Goal: Task Accomplishment & Management: Understand process/instructions

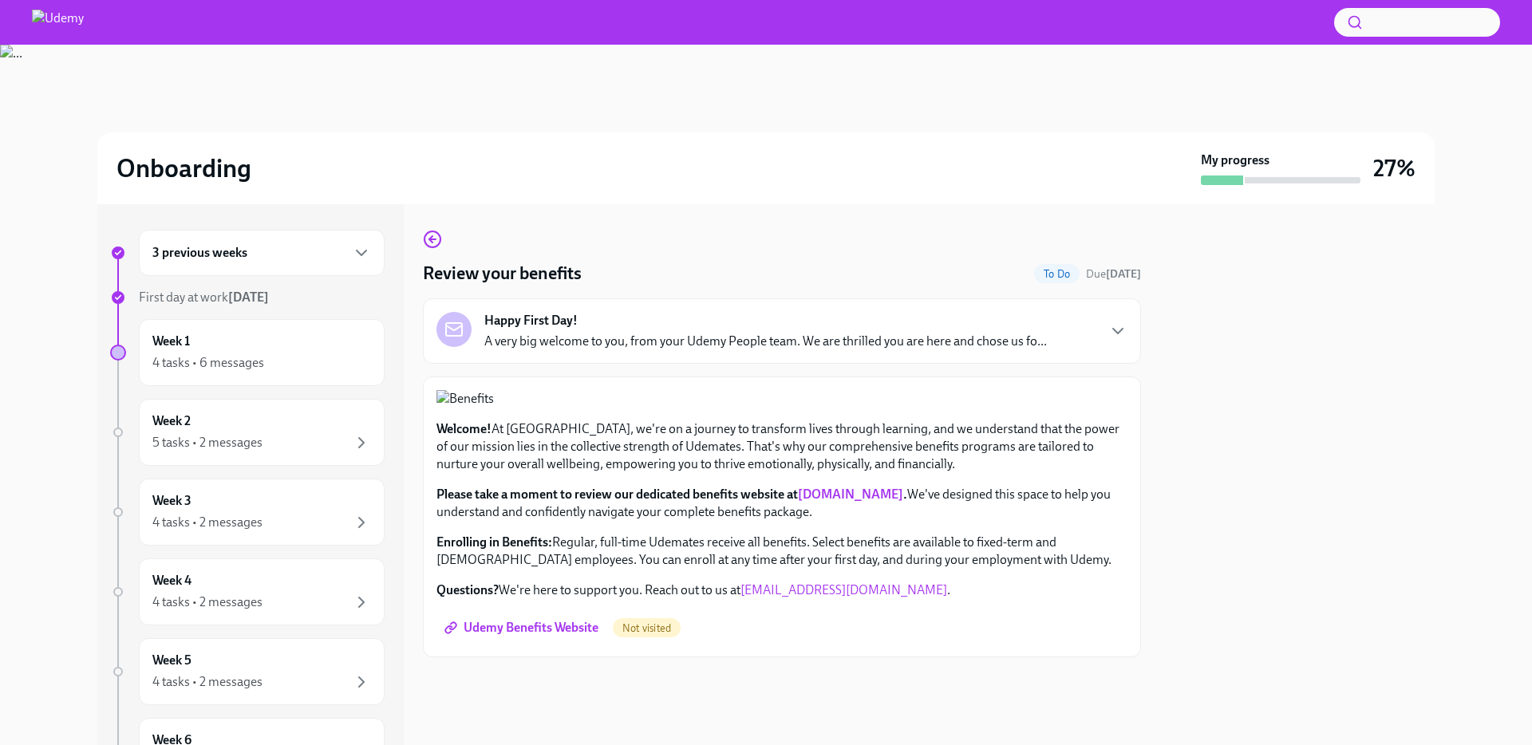
click at [309, 260] on div "3 previous weeks" at bounding box center [261, 252] width 219 height 19
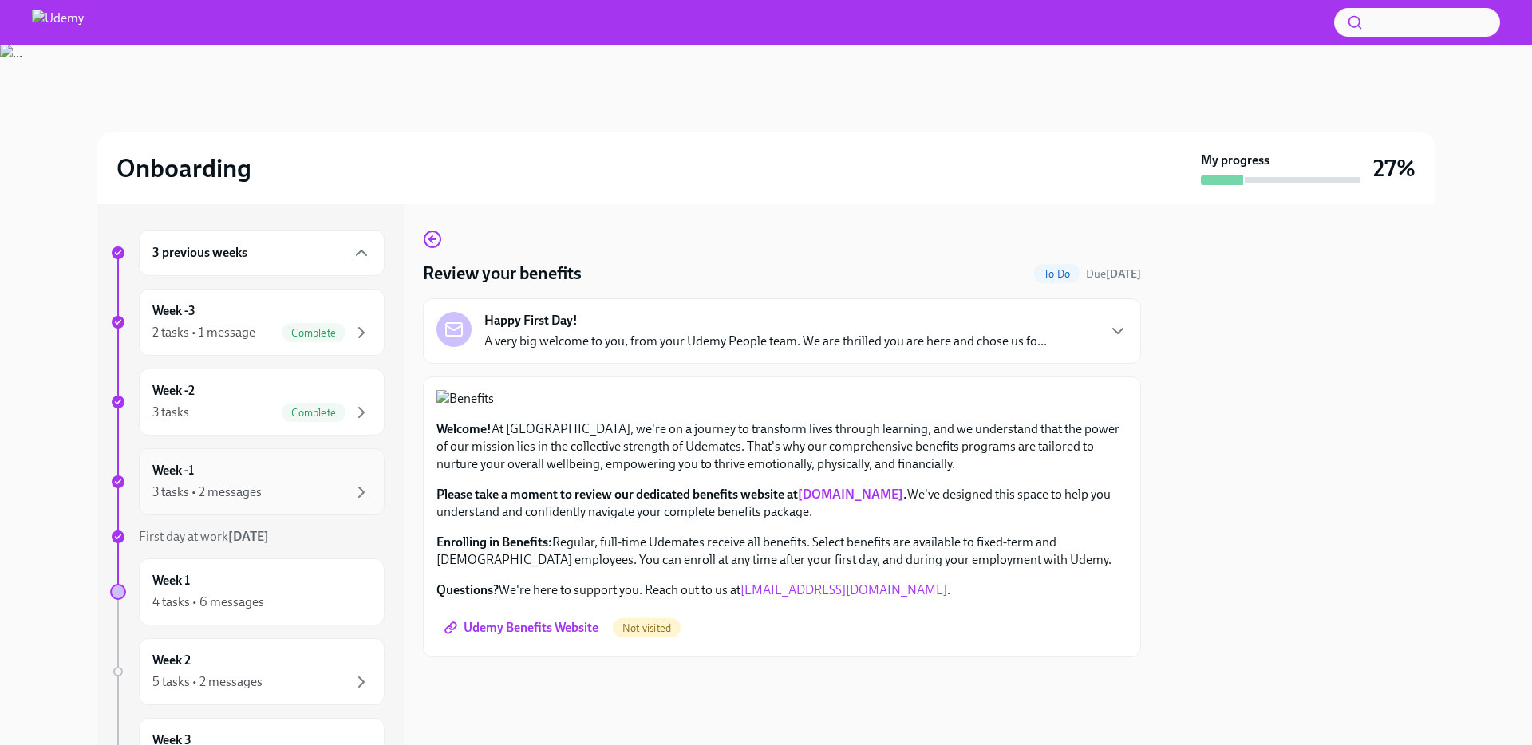
click at [347, 483] on div "3 tasks • 2 messages" at bounding box center [261, 492] width 219 height 19
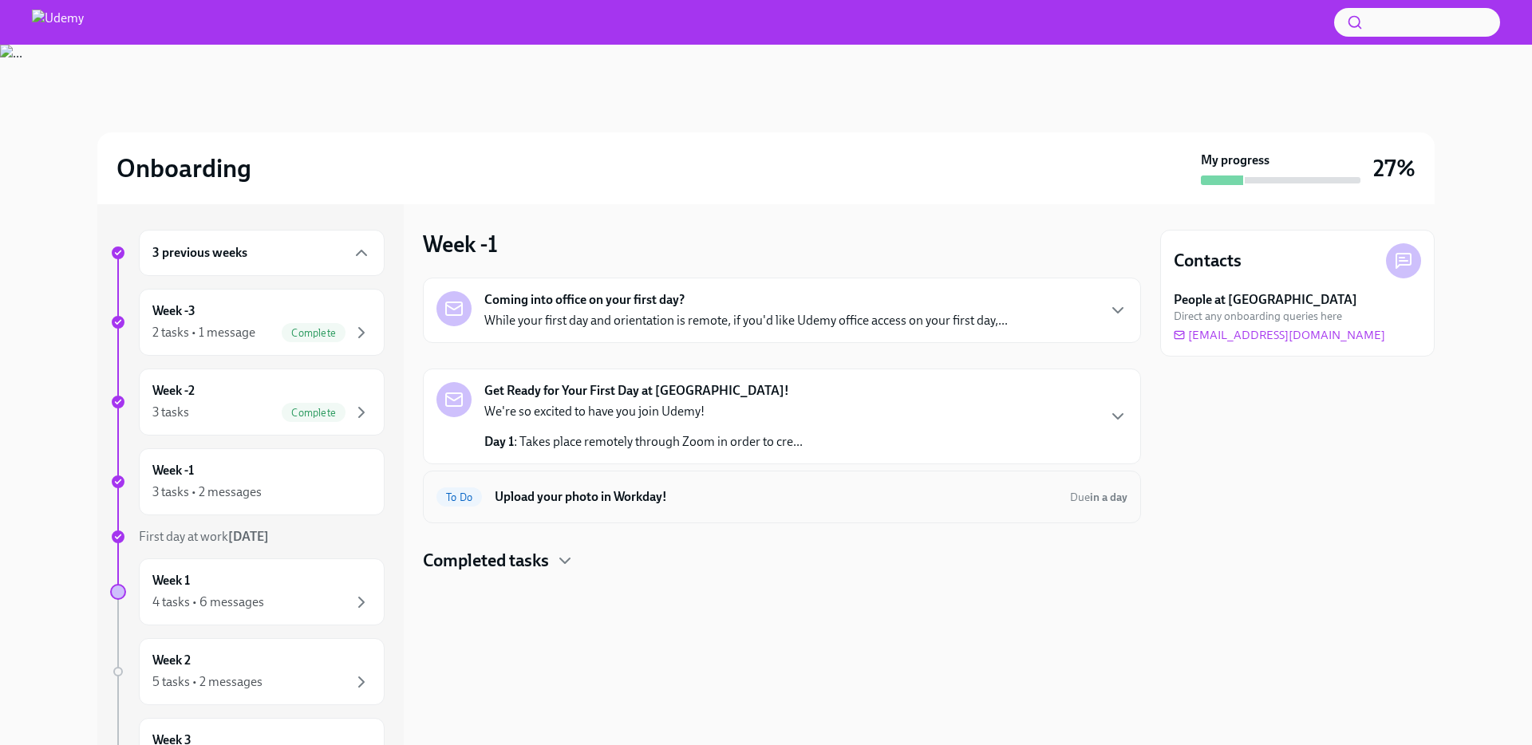
click at [1010, 495] on h6 "Upload your photo in Workday!" at bounding box center [776, 497] width 563 height 18
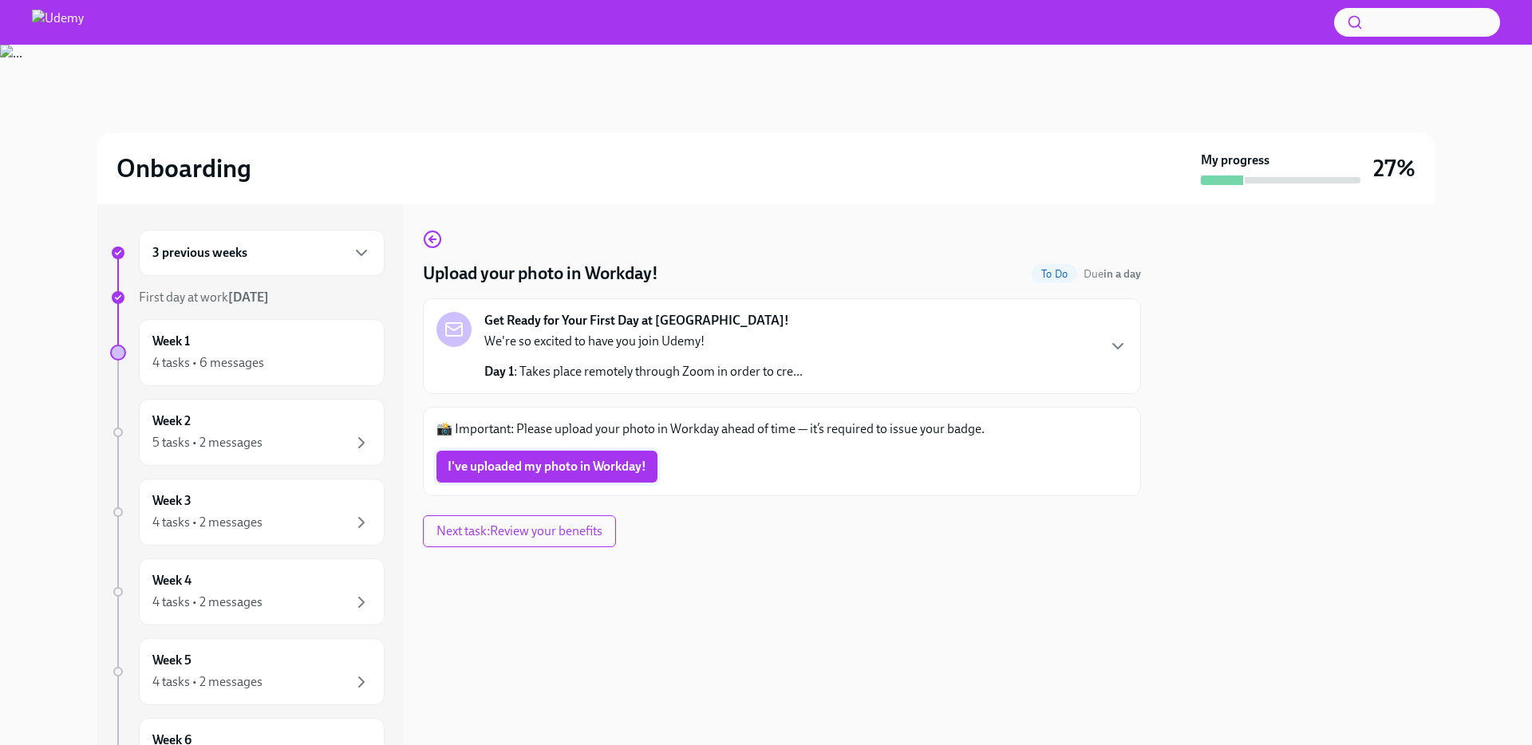
click at [610, 469] on span "I've uploaded my photo in Workday!" at bounding box center [547, 467] width 199 height 16
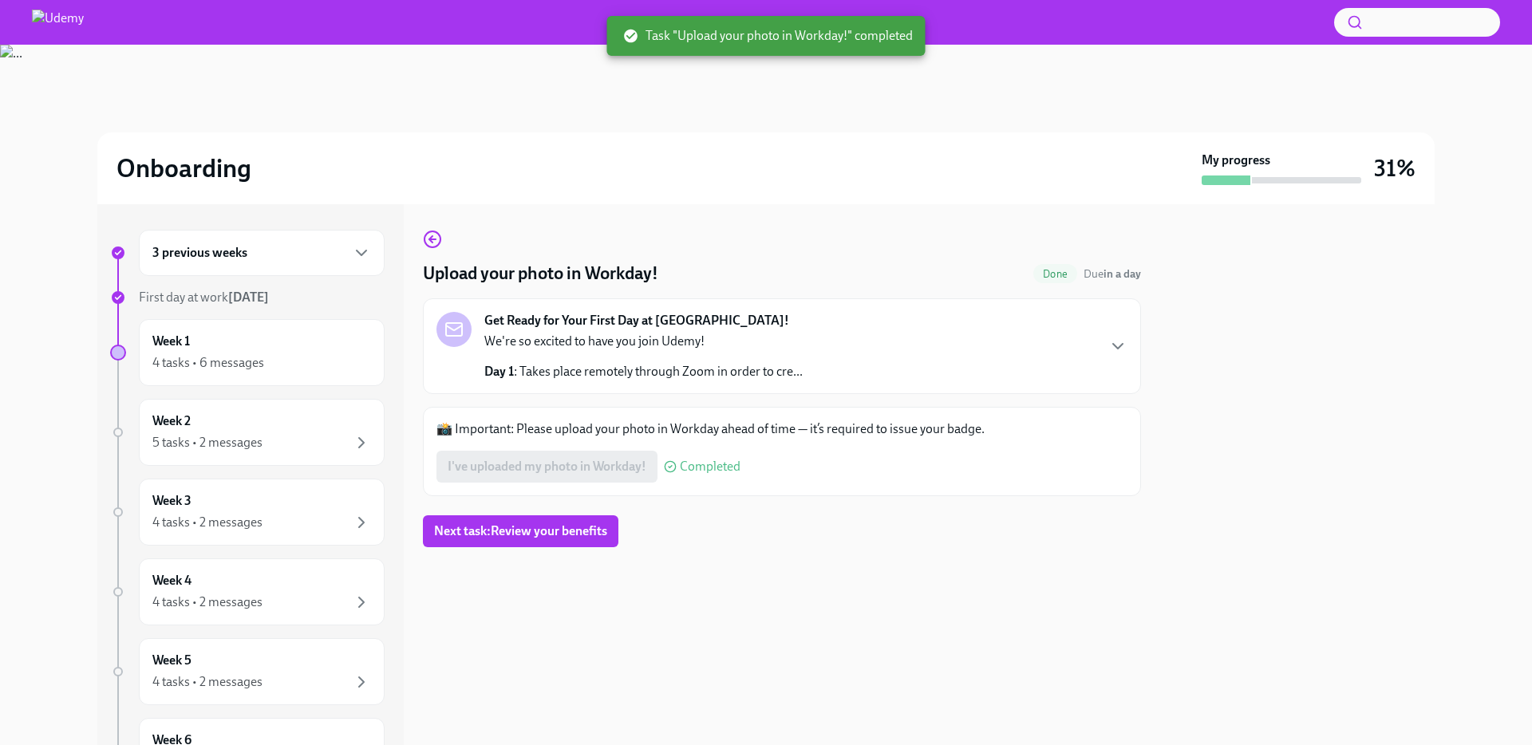
click at [342, 256] on div "3 previous weeks" at bounding box center [261, 252] width 219 height 19
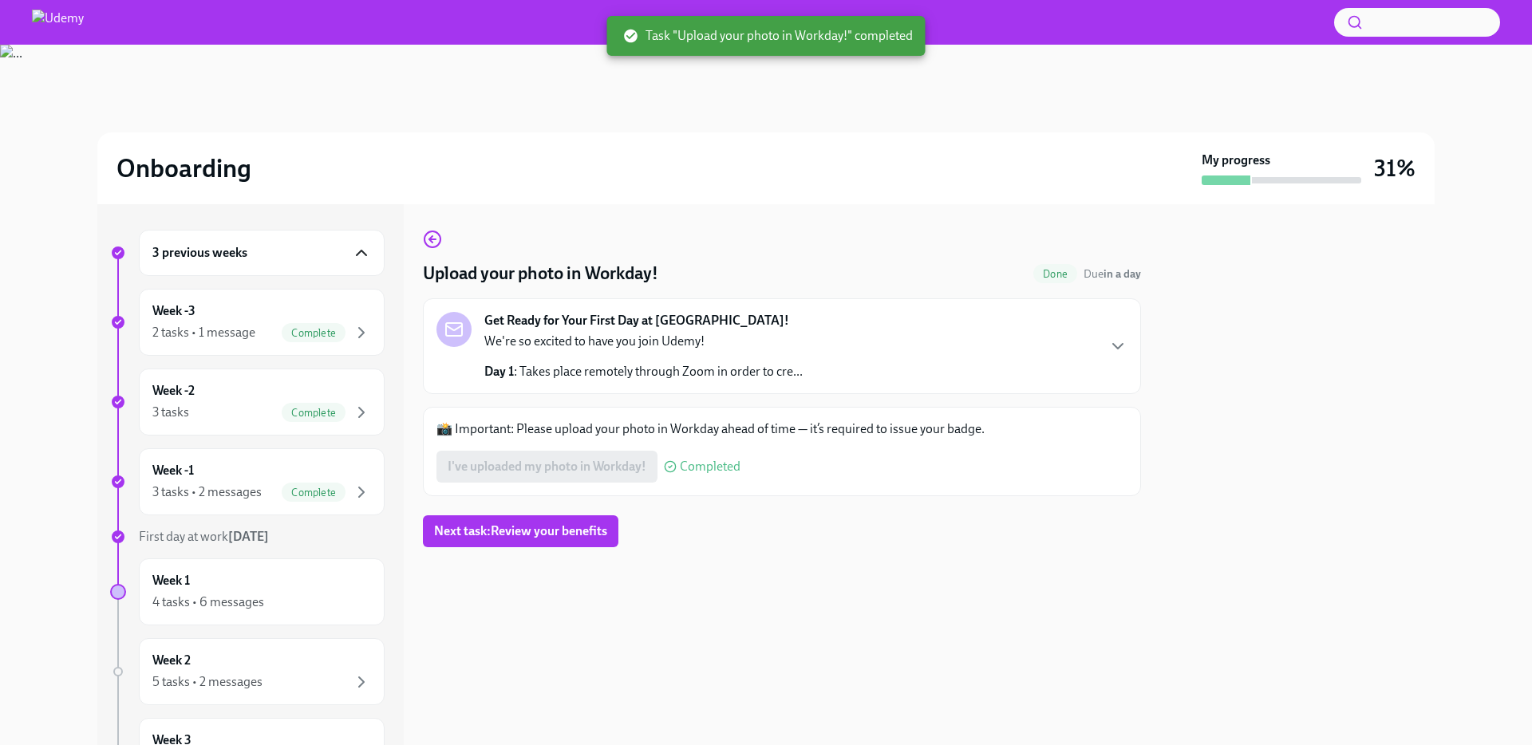
click at [365, 250] on icon "button" at bounding box center [361, 252] width 19 height 19
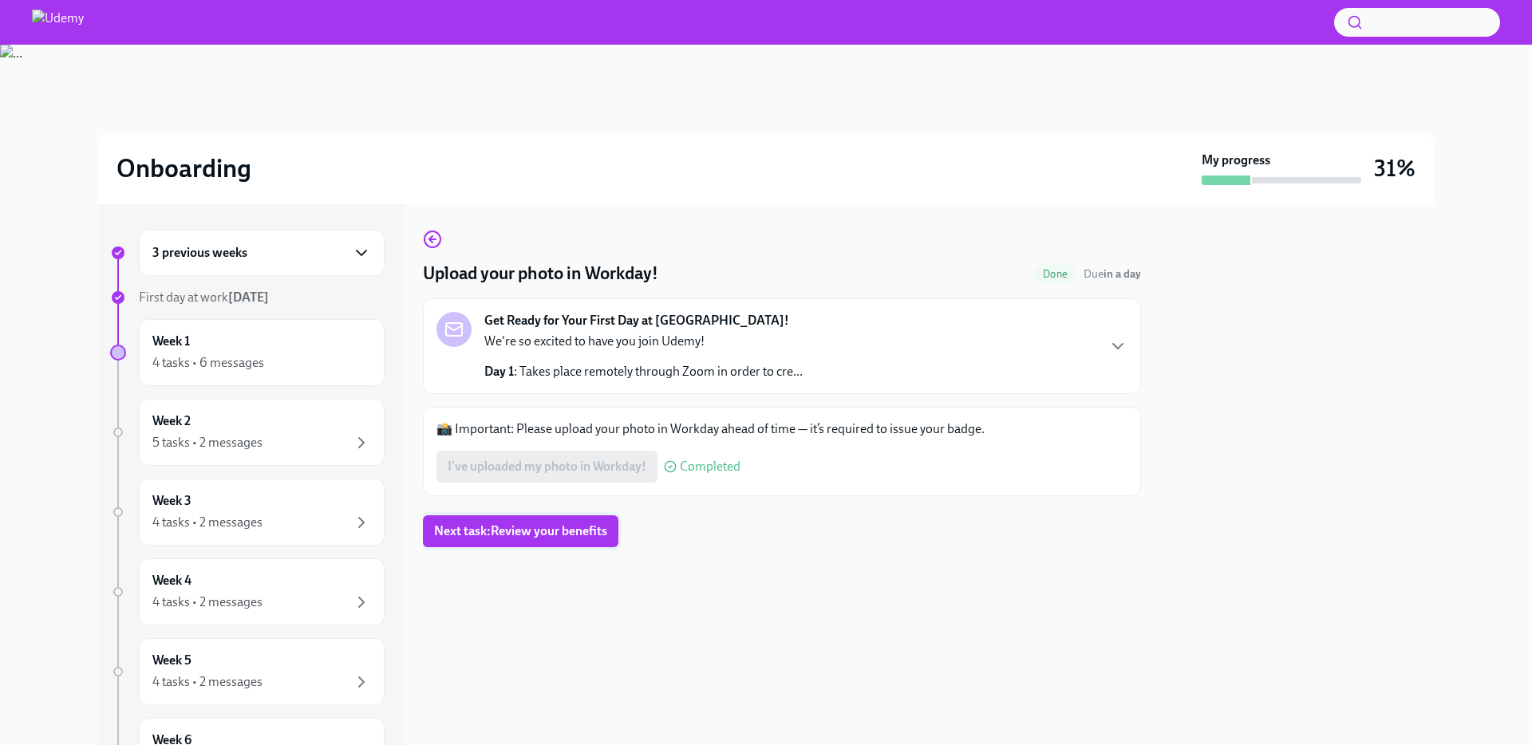
click at [509, 520] on button "Next task : Review your benefits" at bounding box center [521, 532] width 196 height 32
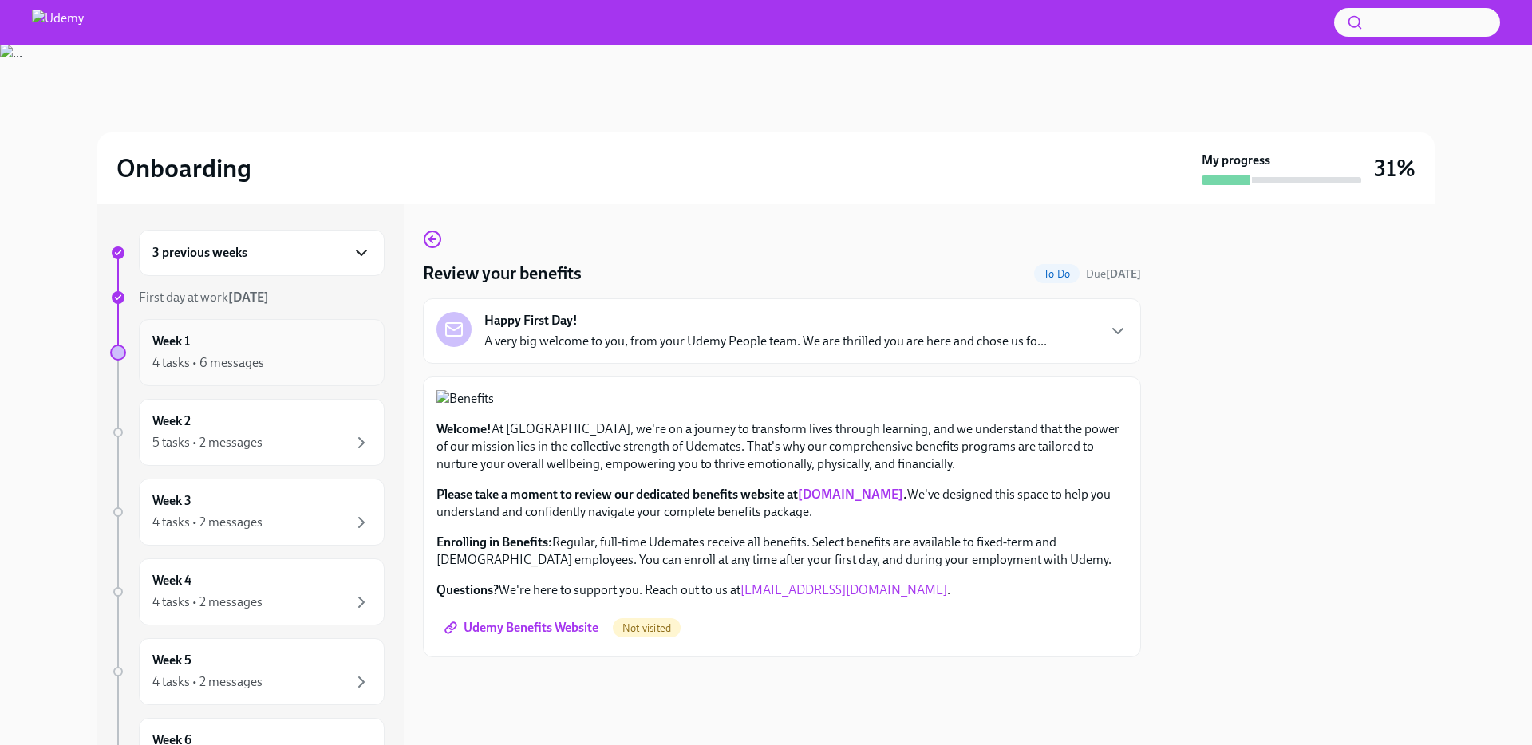
click at [304, 351] on div "Week 1 4 tasks • 6 messages" at bounding box center [261, 353] width 219 height 40
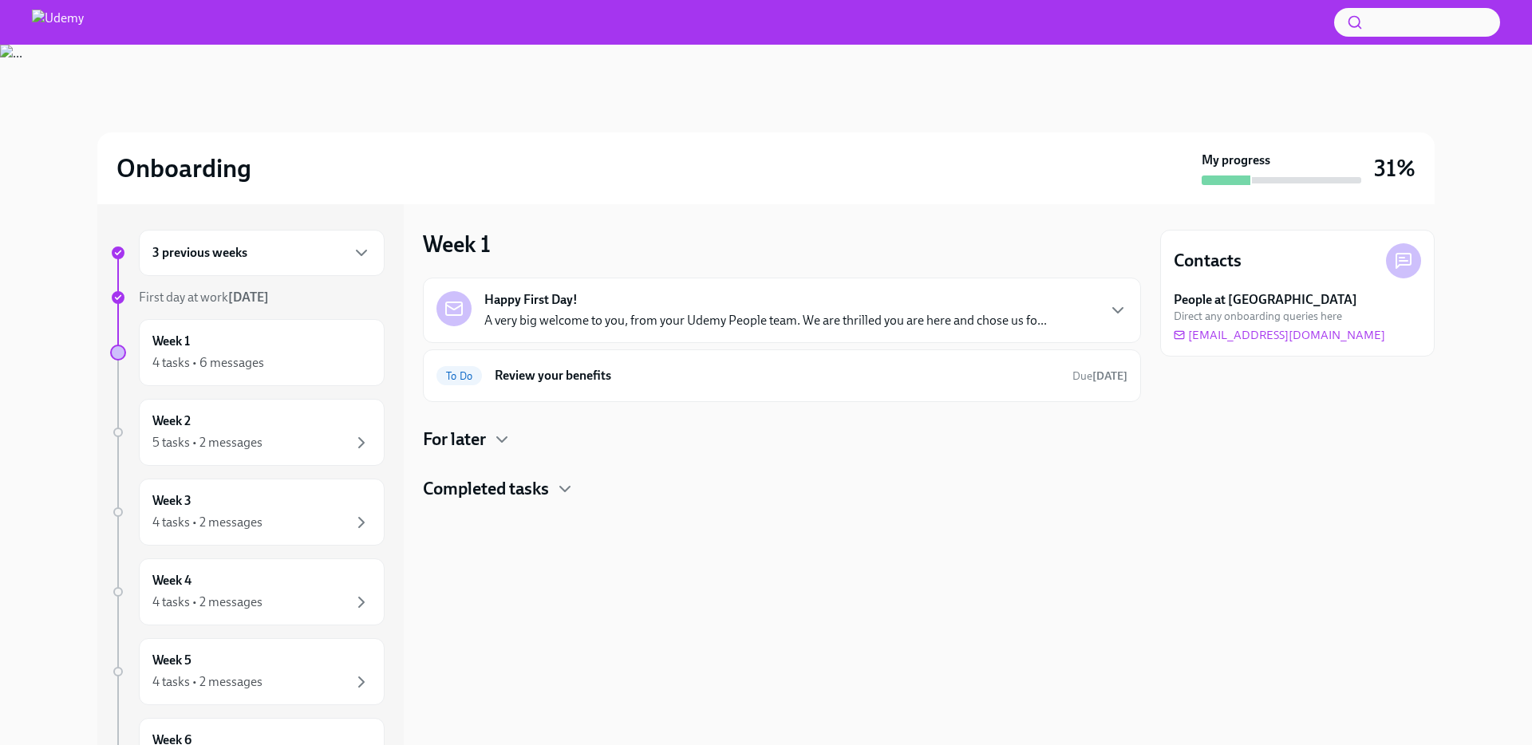
click at [753, 334] on div "Happy First Day! A very big welcome to you, from your Udemy People team. We are…" at bounding box center [782, 310] width 718 height 65
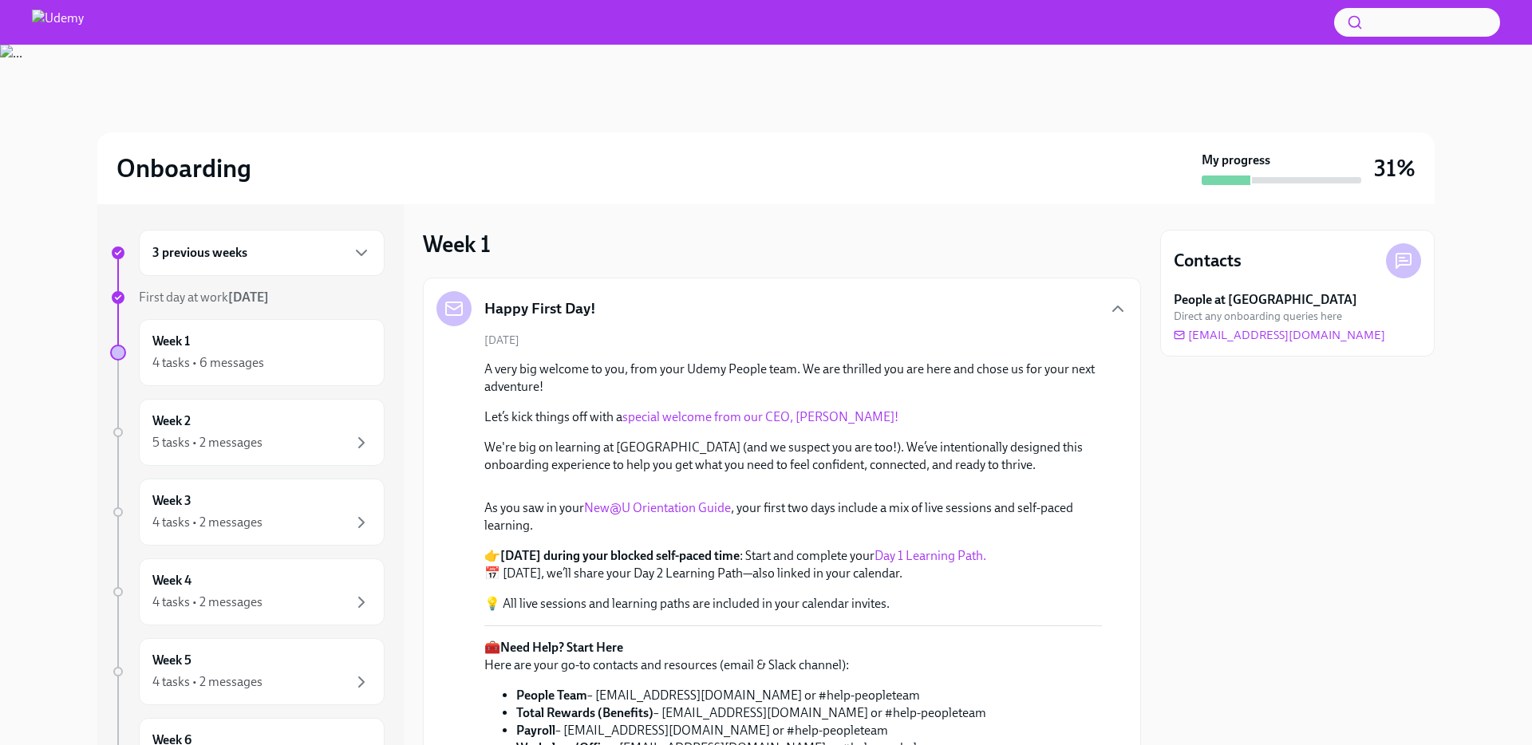
click at [787, 310] on div "Happy First Day!" at bounding box center [782, 308] width 691 height 35
click at [1117, 306] on icon "button" at bounding box center [1118, 308] width 10 height 5
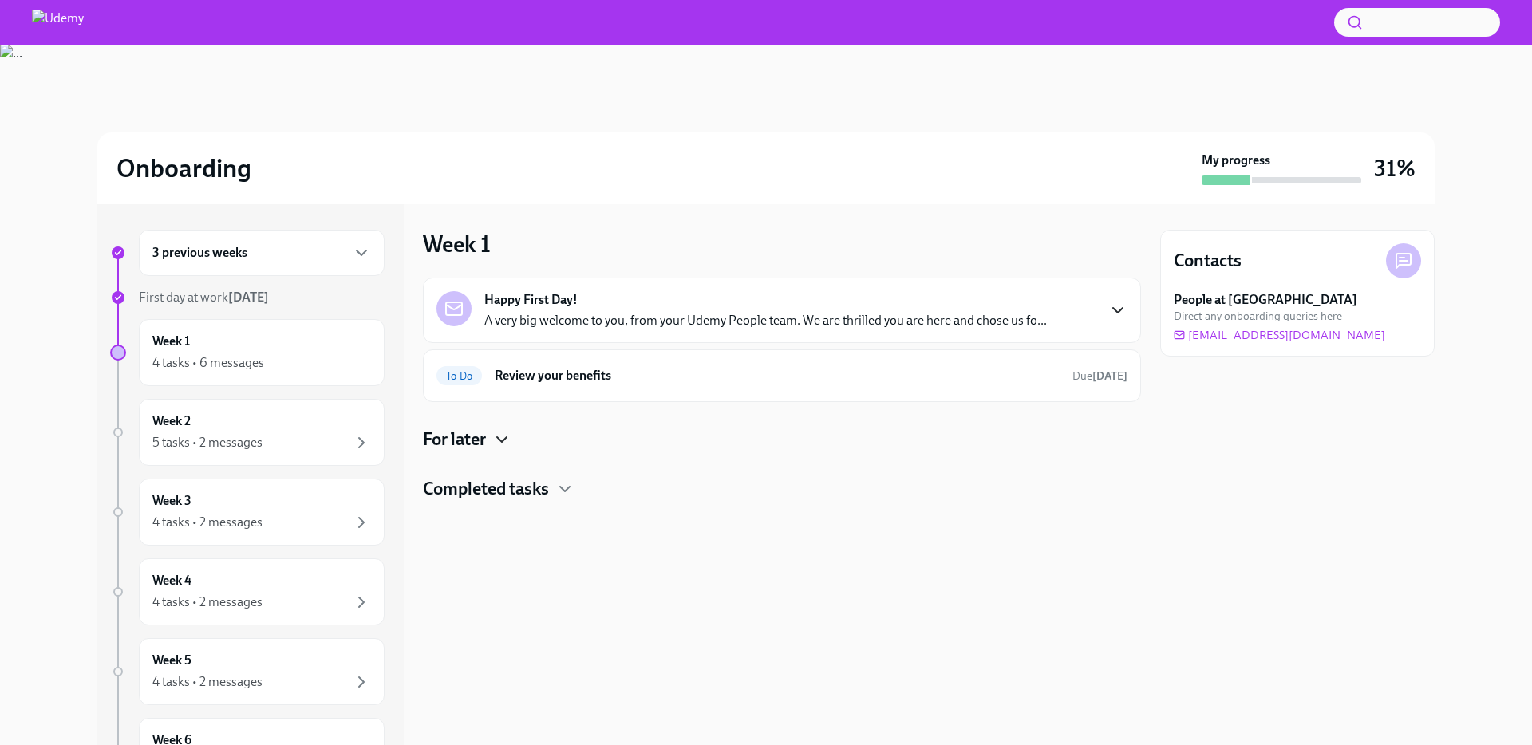
click at [507, 435] on icon "button" at bounding box center [501, 439] width 19 height 19
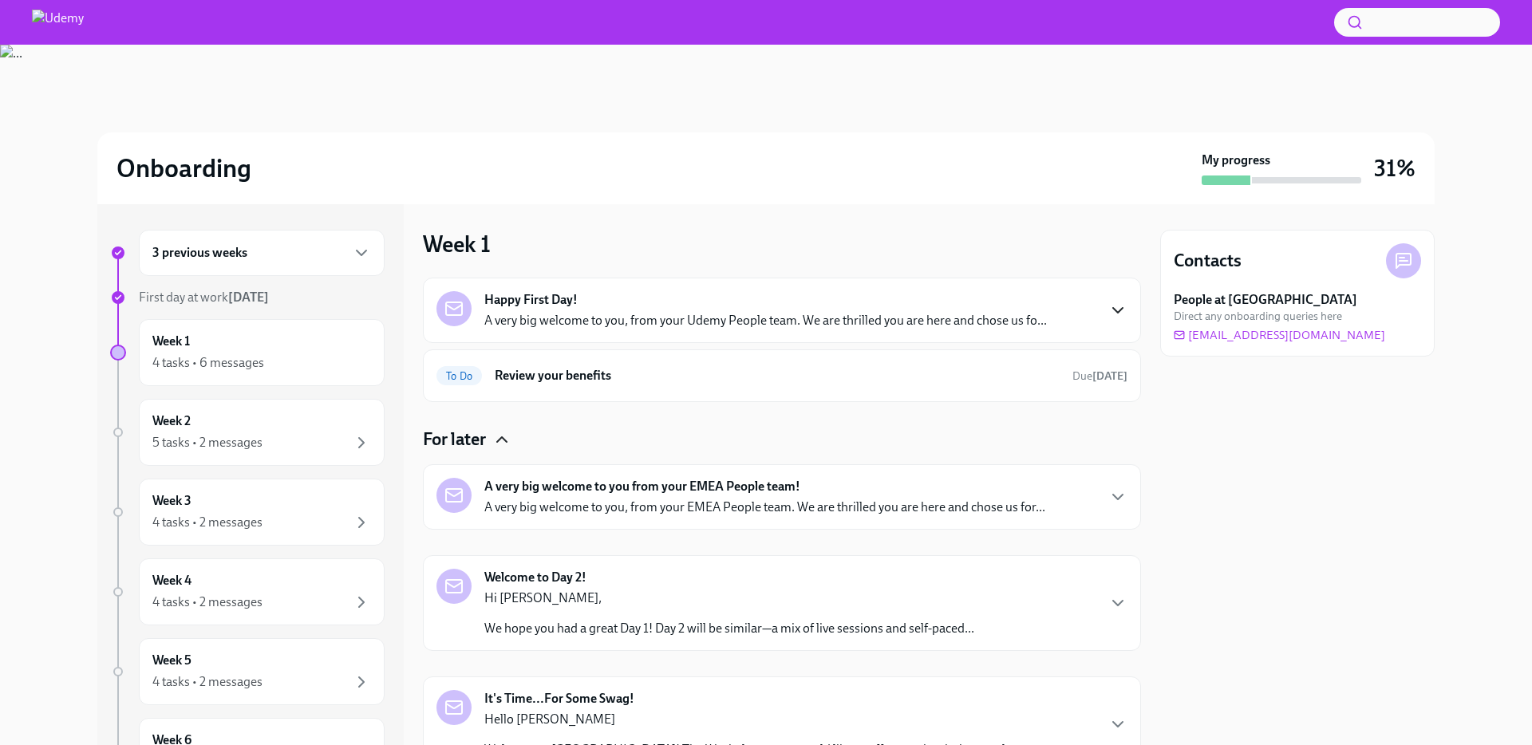
click at [507, 435] on icon "button" at bounding box center [501, 439] width 19 height 19
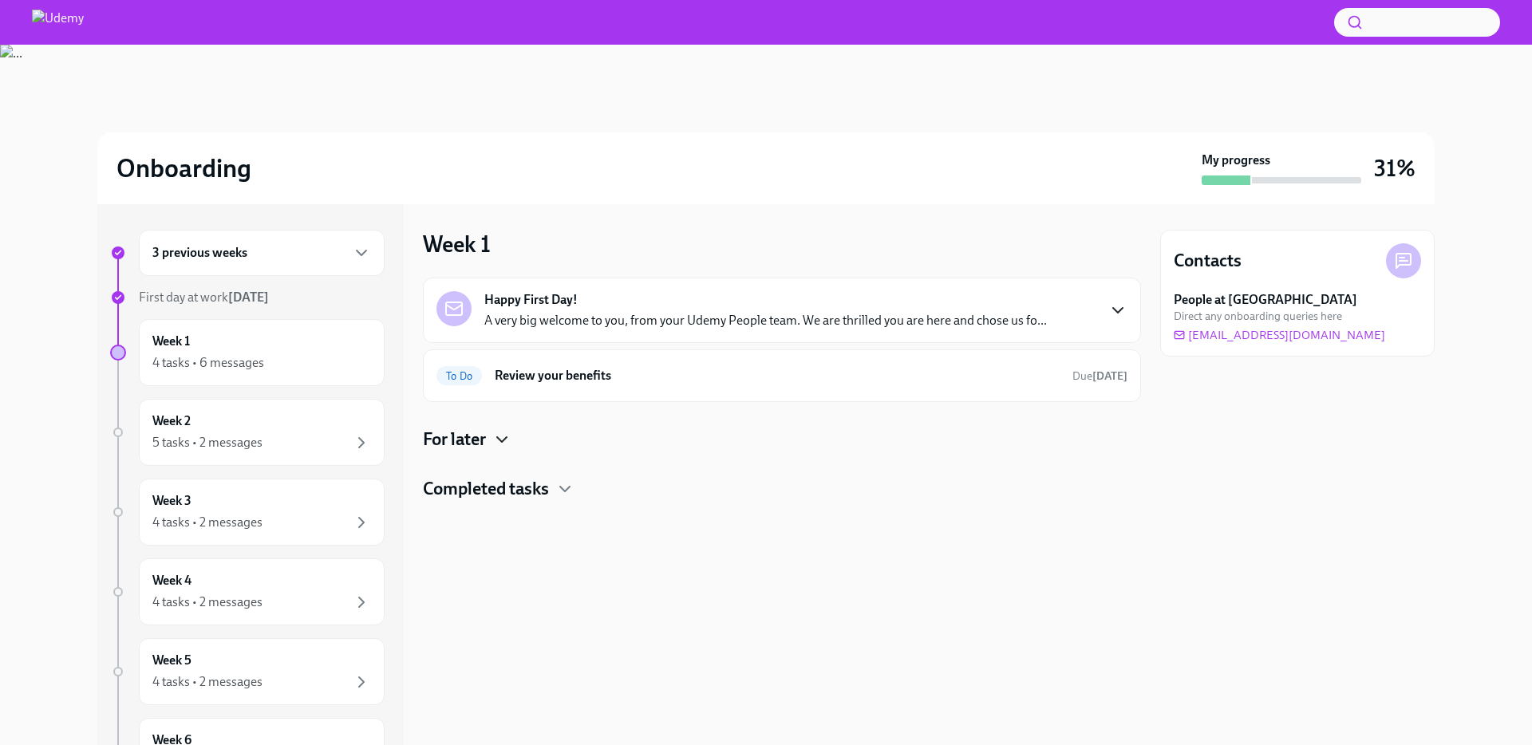
click at [507, 440] on icon "button" at bounding box center [501, 439] width 19 height 19
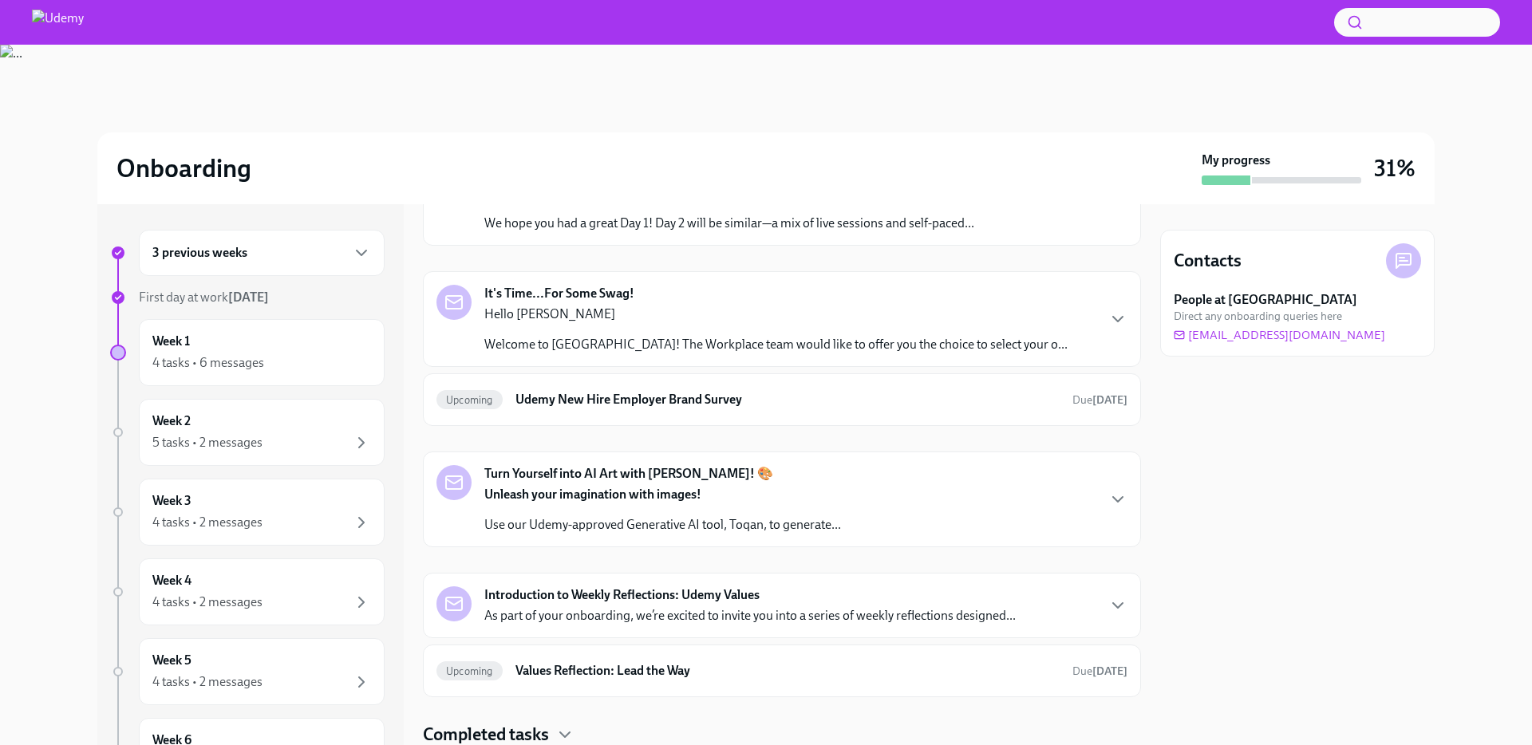
scroll to position [409, 0]
click at [1054, 322] on div "It's Time...For Some Swag! Hello [PERSON_NAME] Welcome to [GEOGRAPHIC_DATA]! Th…" at bounding box center [782, 316] width 691 height 69
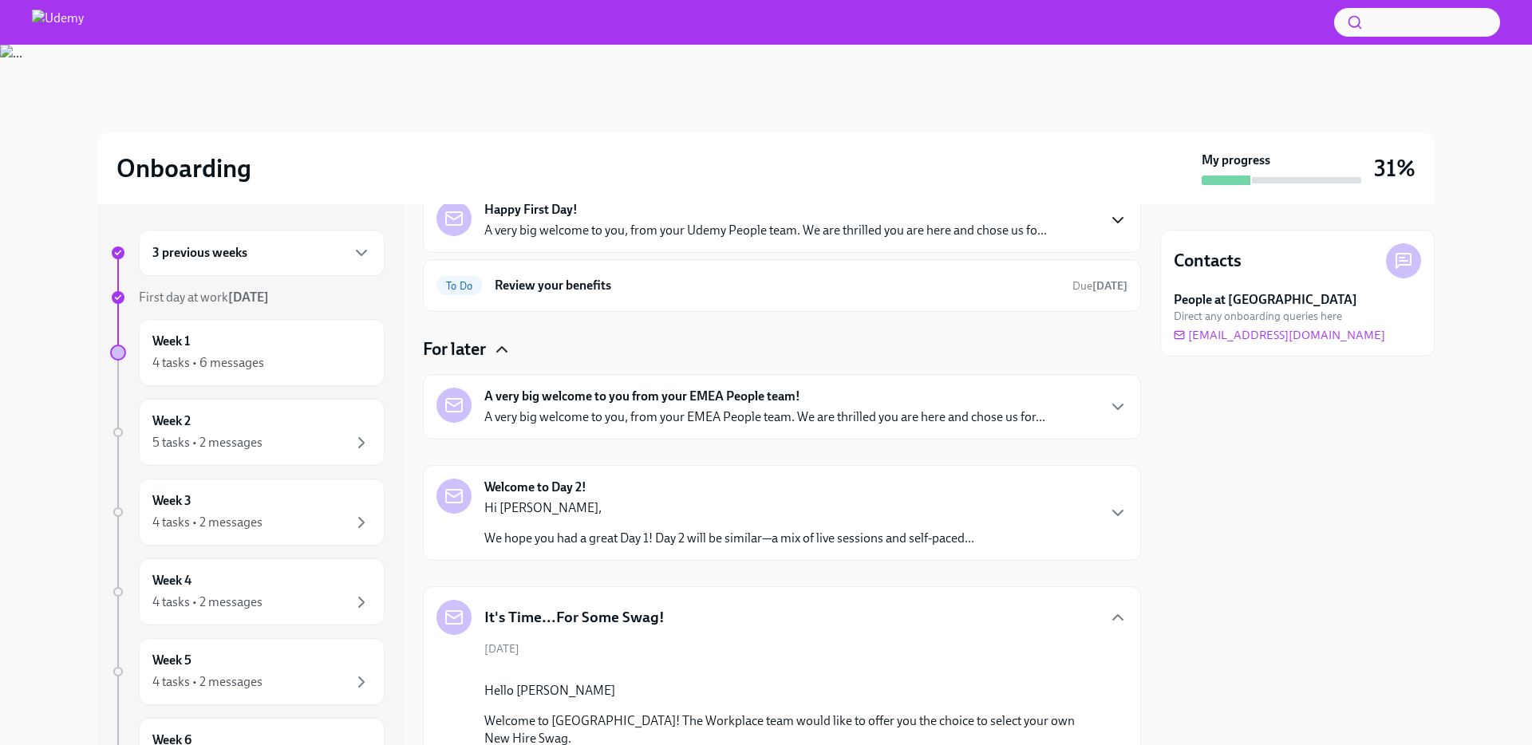
scroll to position [85, 0]
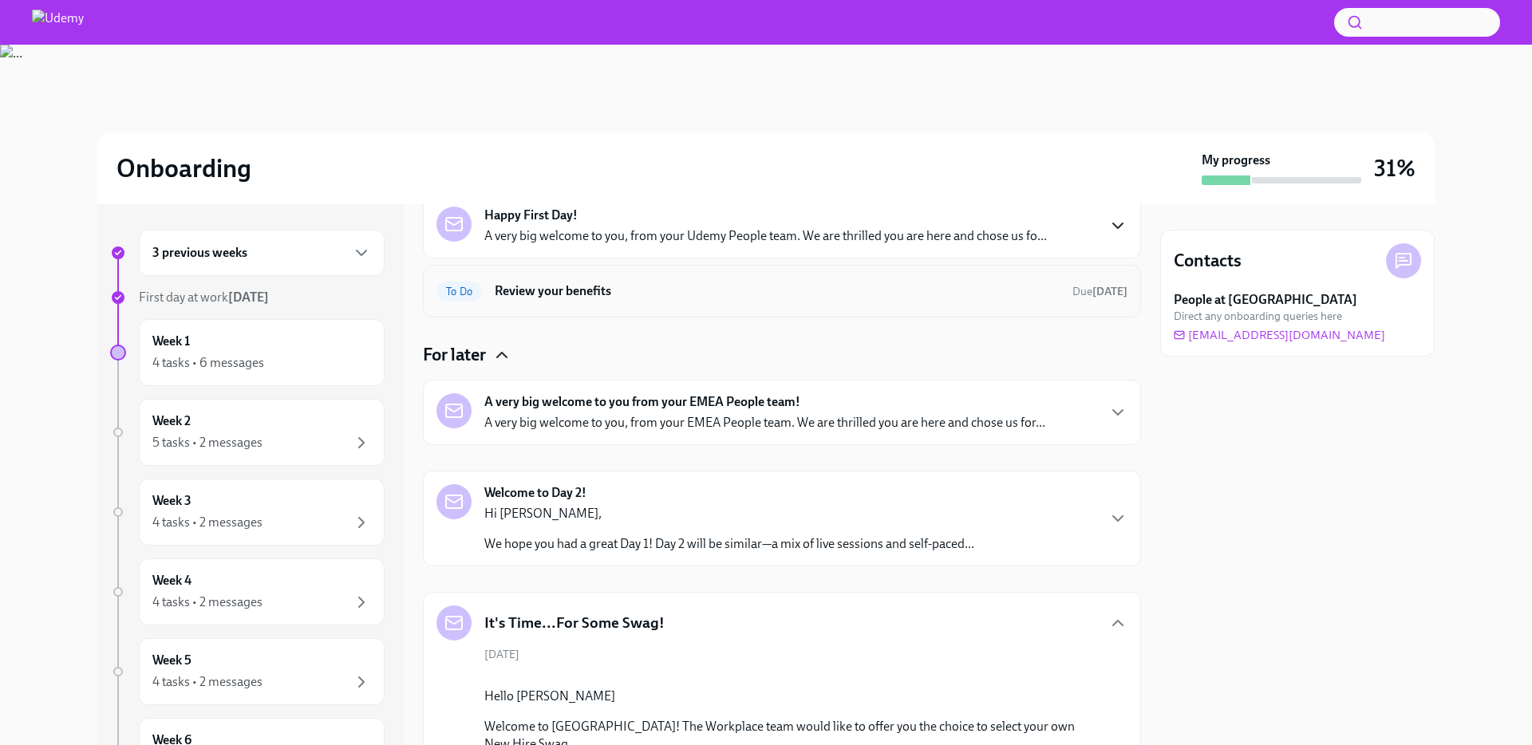
click at [1018, 292] on h6 "Review your benefits" at bounding box center [777, 292] width 565 height 18
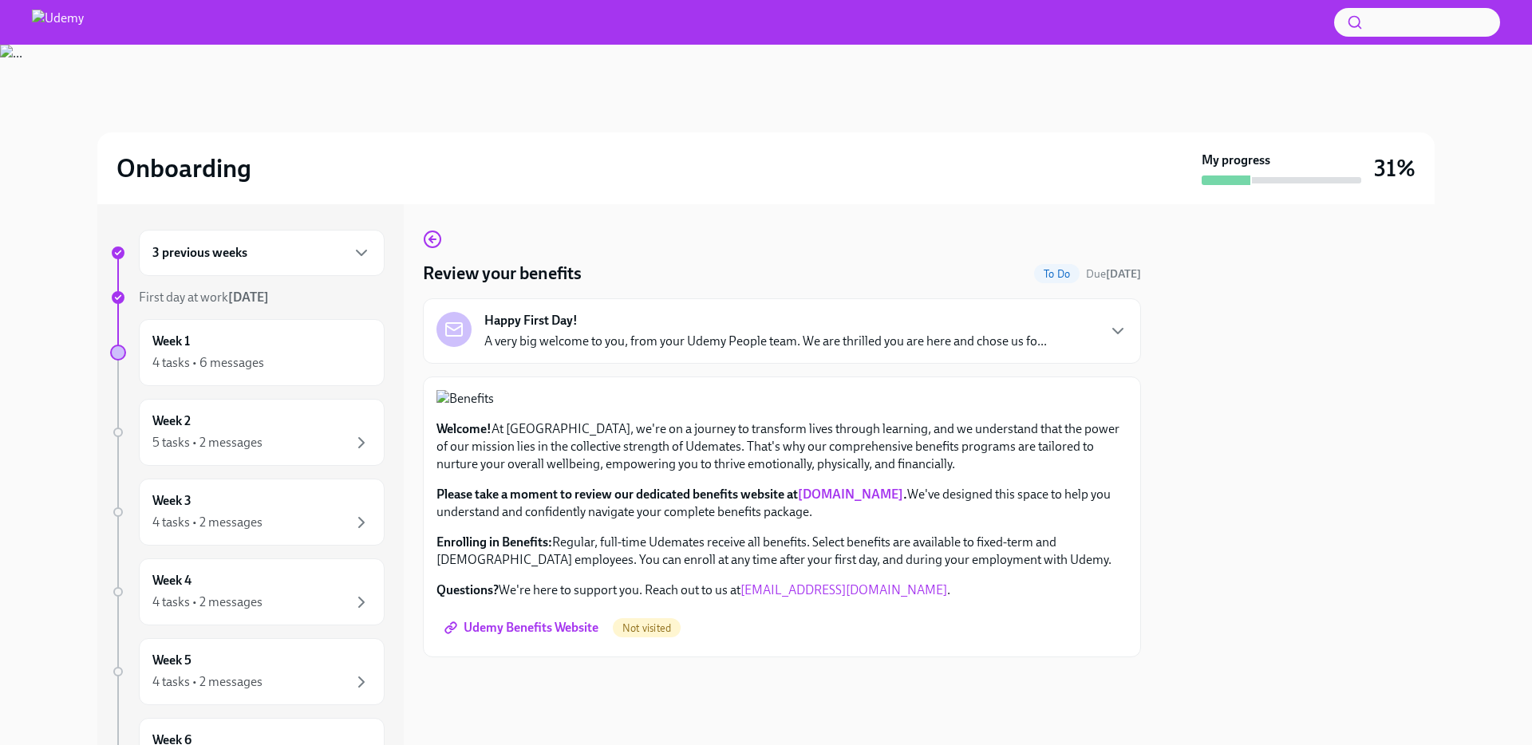
scroll to position [5, 0]
click at [1058, 326] on div "Happy First Day! A very big welcome to you, from your Udemy People team. We are…" at bounding box center [782, 331] width 691 height 38
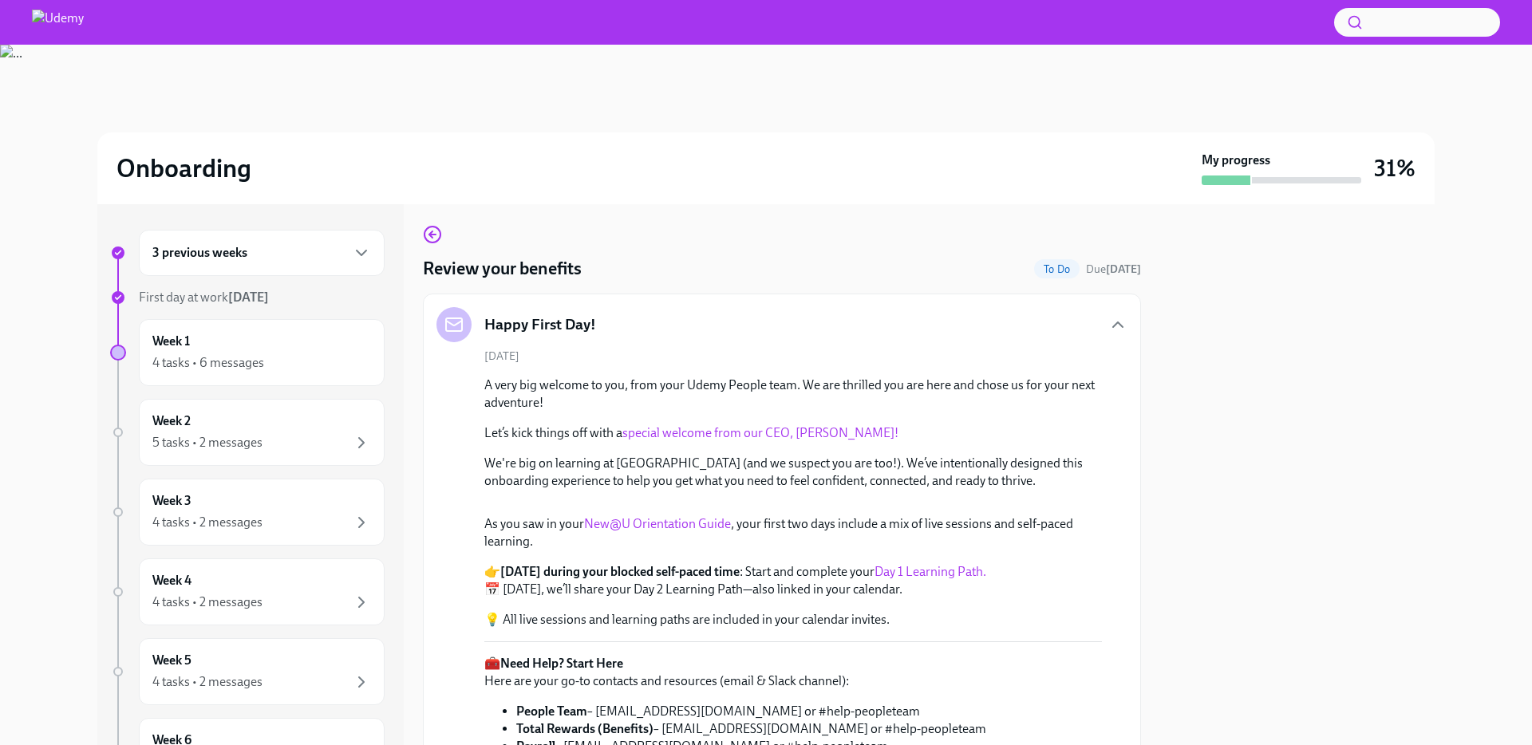
click at [1058, 324] on div "Happy First Day!" at bounding box center [782, 324] width 691 height 35
click at [1114, 322] on icon "button" at bounding box center [1118, 327] width 19 height 19
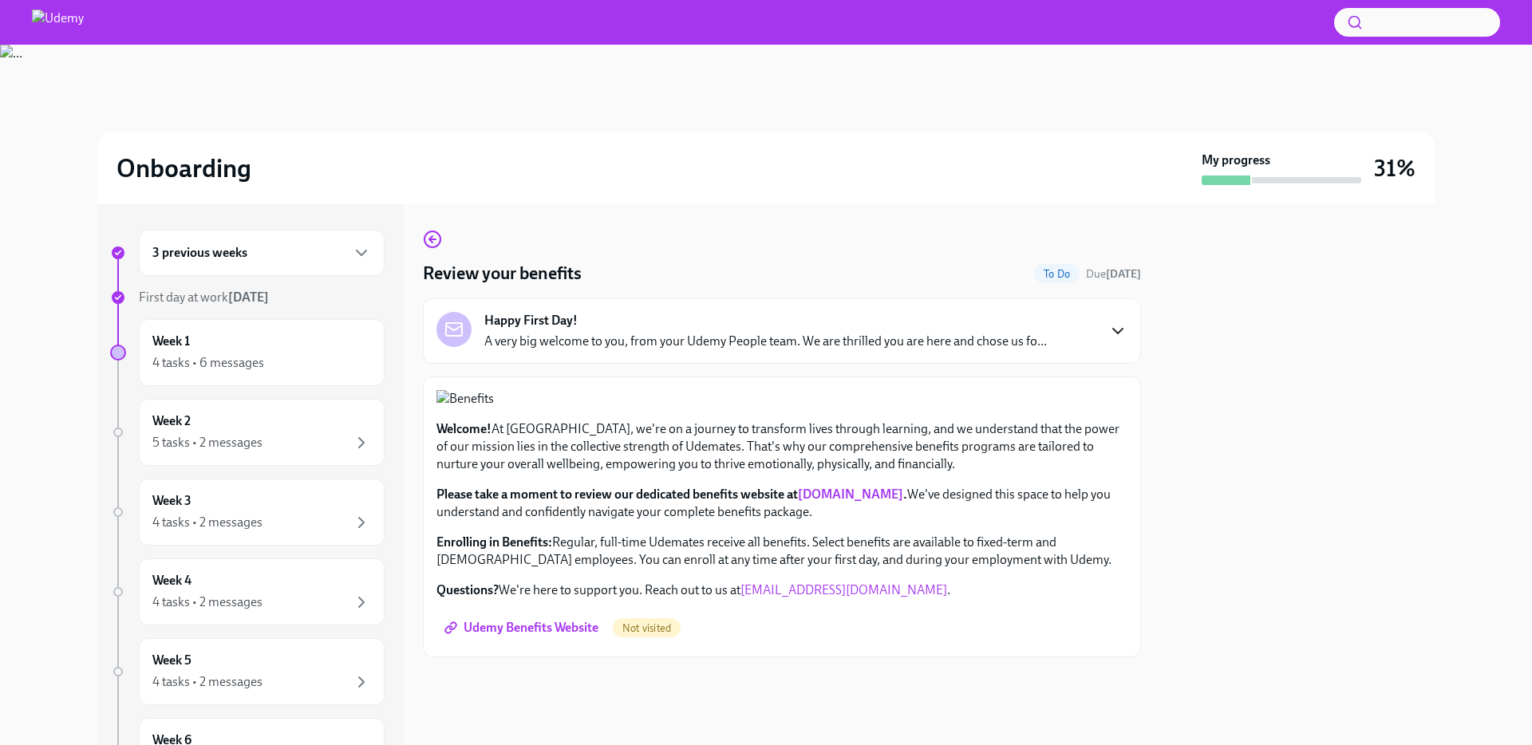
scroll to position [334, 0]
click at [204, 337] on div "Week 1 4 tasks • 6 messages" at bounding box center [261, 353] width 219 height 40
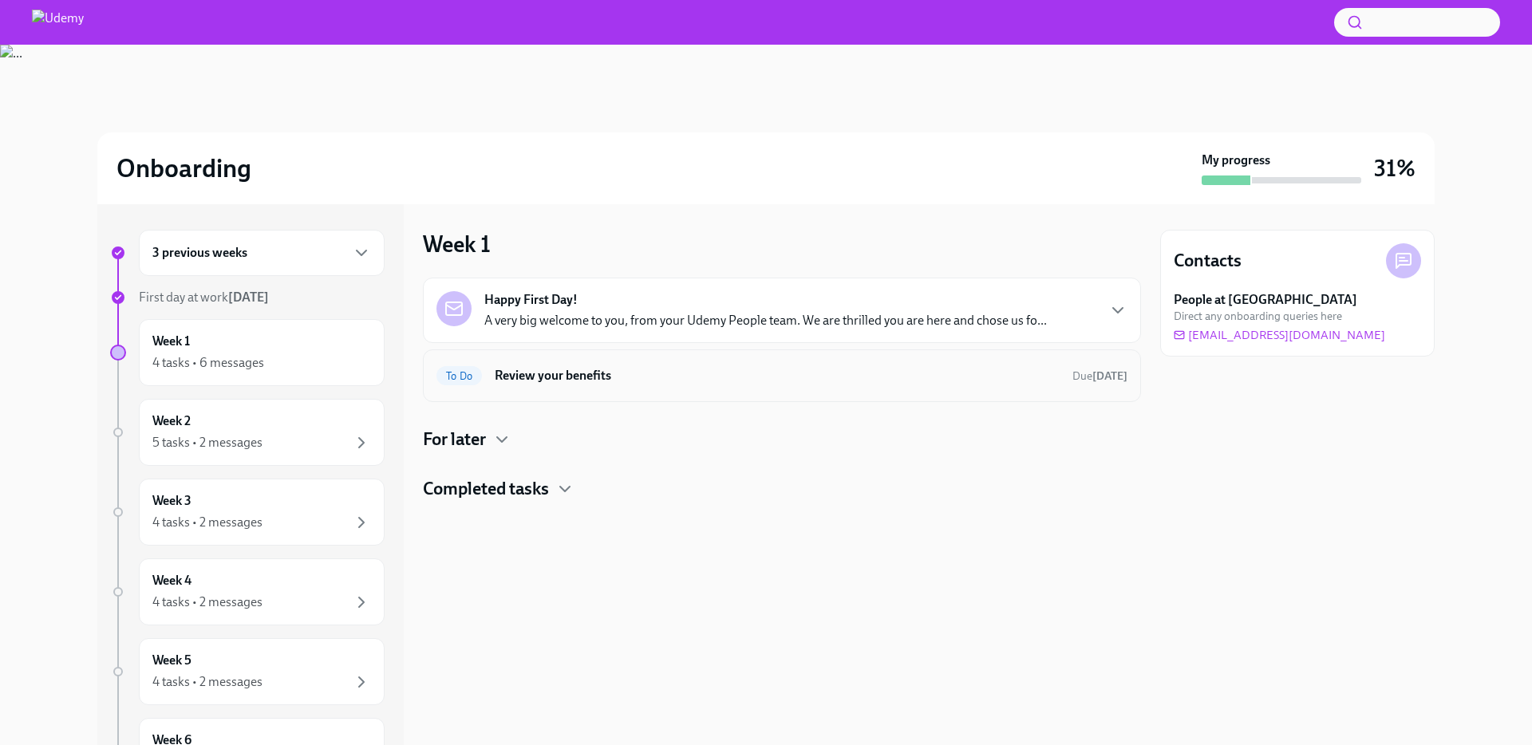
click at [1047, 376] on h6 "Review your benefits" at bounding box center [777, 376] width 565 height 18
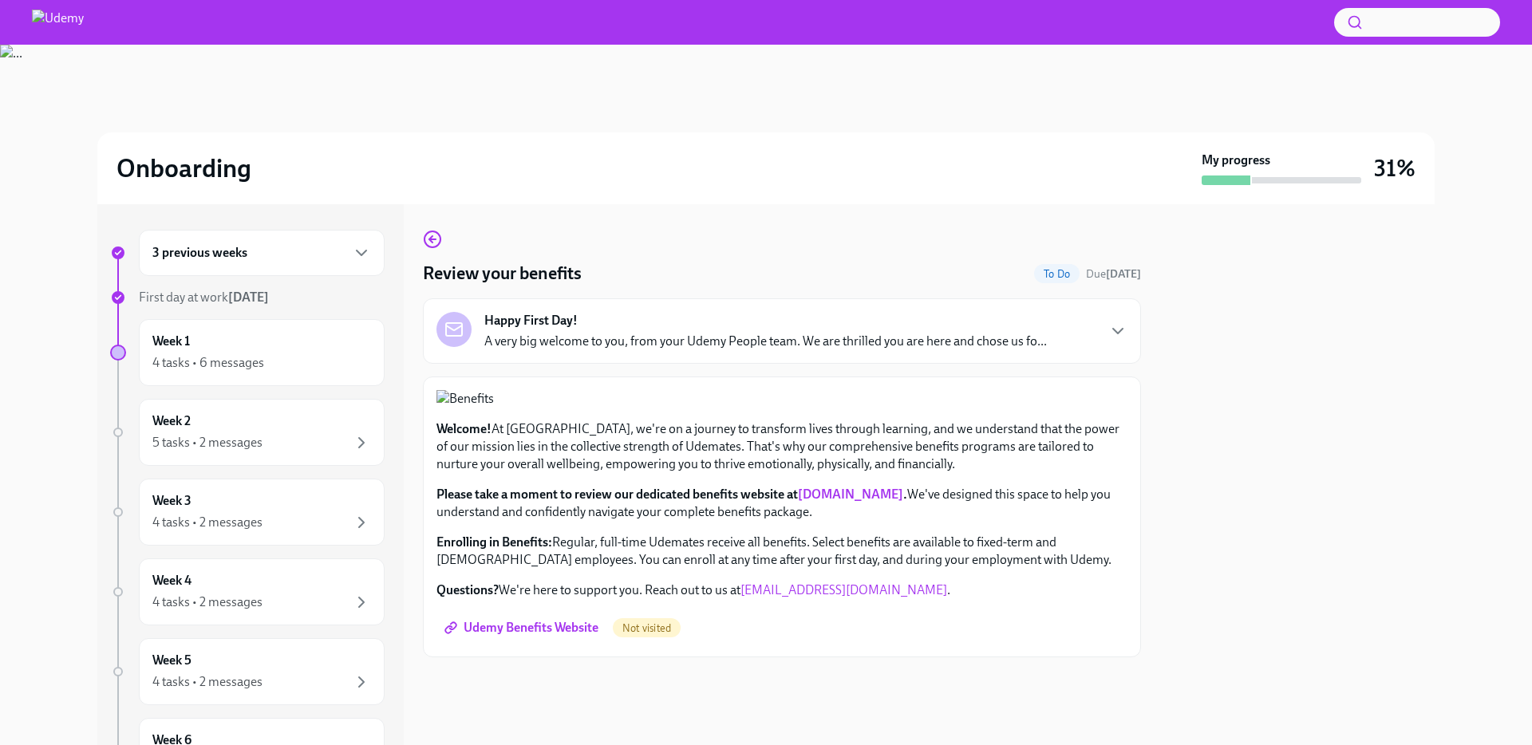
scroll to position [334, 0]
click at [866, 502] on link "[DOMAIN_NAME]" at bounding box center [850, 494] width 105 height 15
click at [518, 636] on span "Udemy Benefits Website" at bounding box center [523, 628] width 151 height 16
